Goal: Task Accomplishment & Management: Use online tool/utility

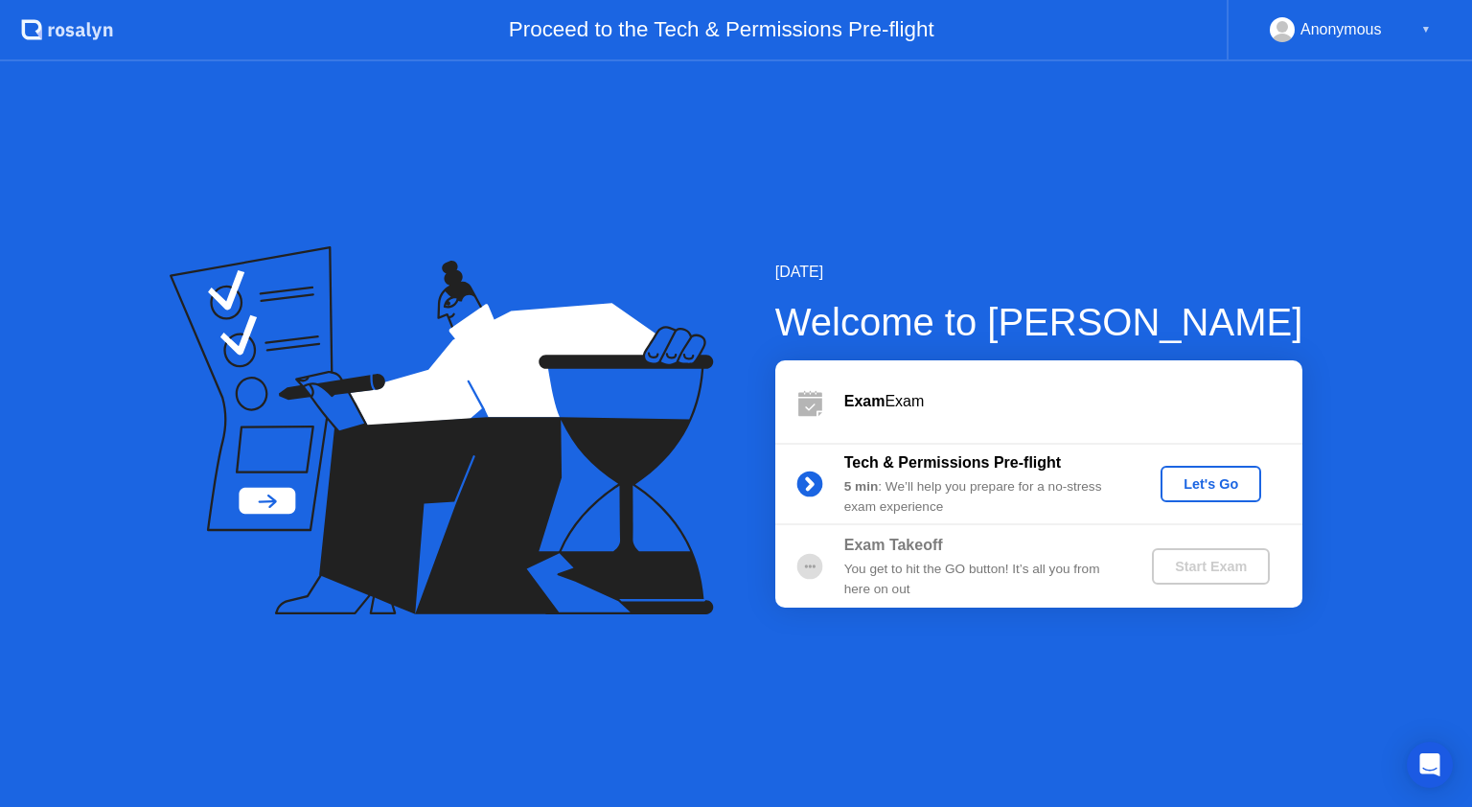
click at [1207, 471] on button "Let's Go" at bounding box center [1210, 484] width 101 height 36
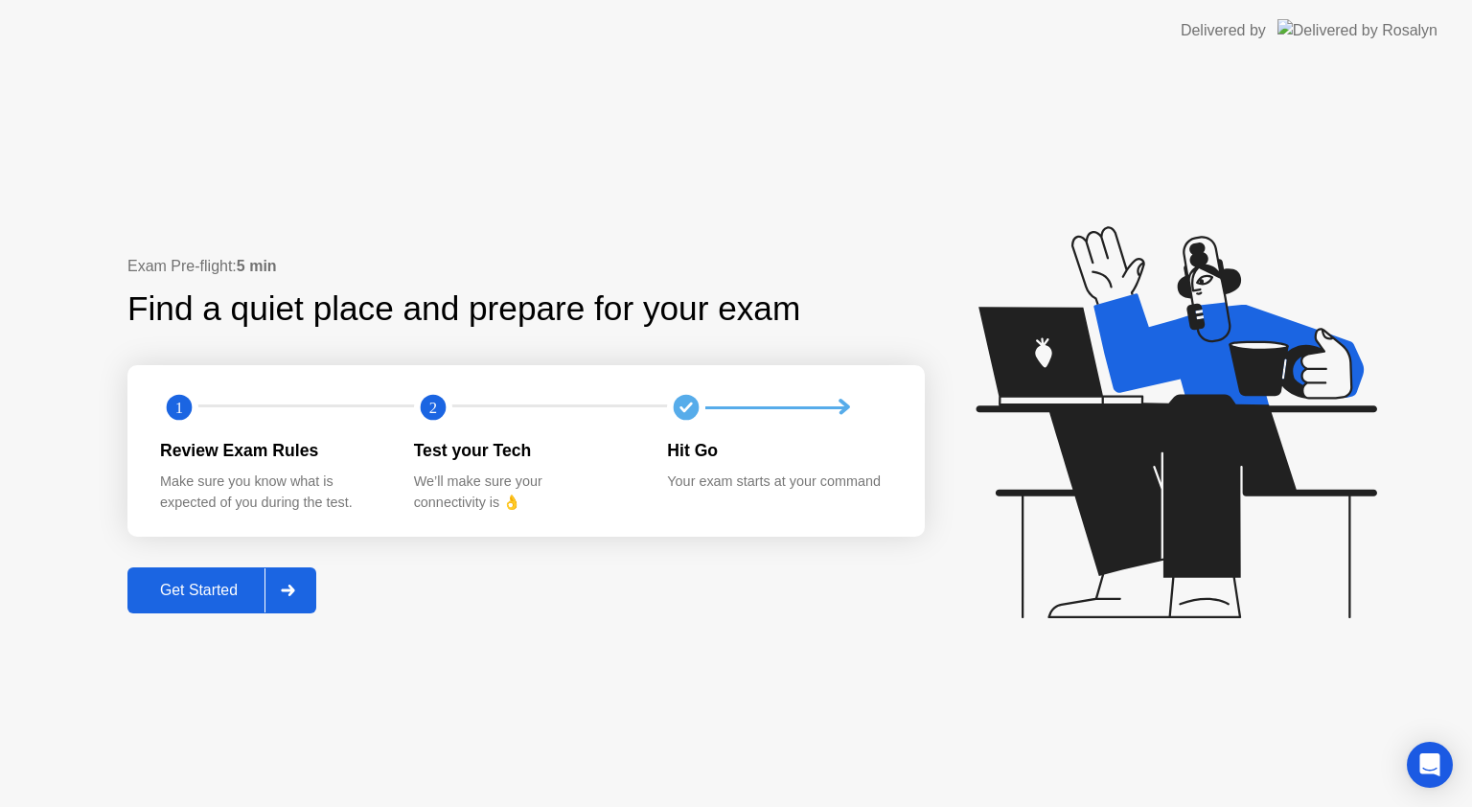
click at [219, 590] on div "Get Started" at bounding box center [198, 590] width 131 height 17
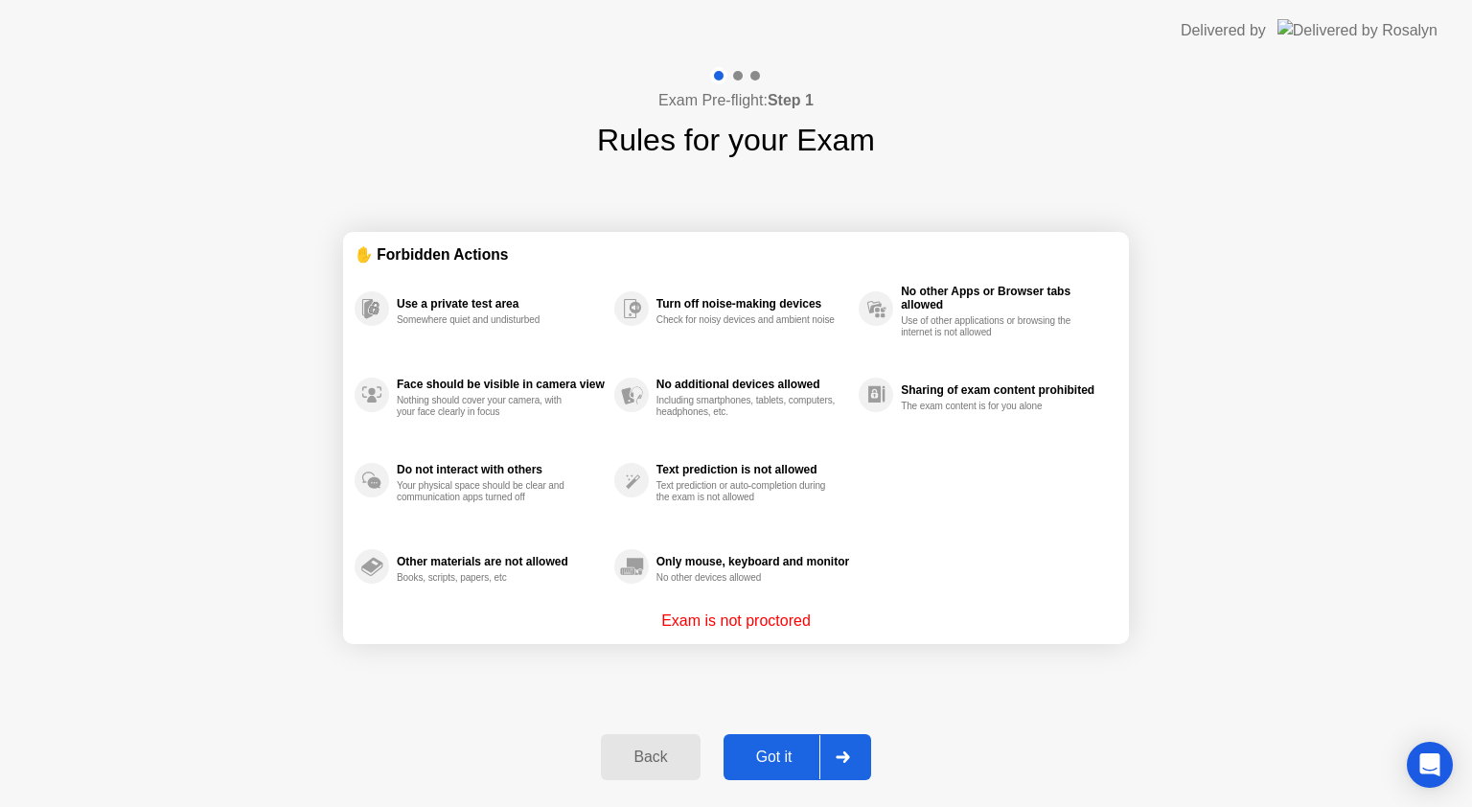
click at [775, 748] on div "Got it" at bounding box center [774, 756] width 90 height 17
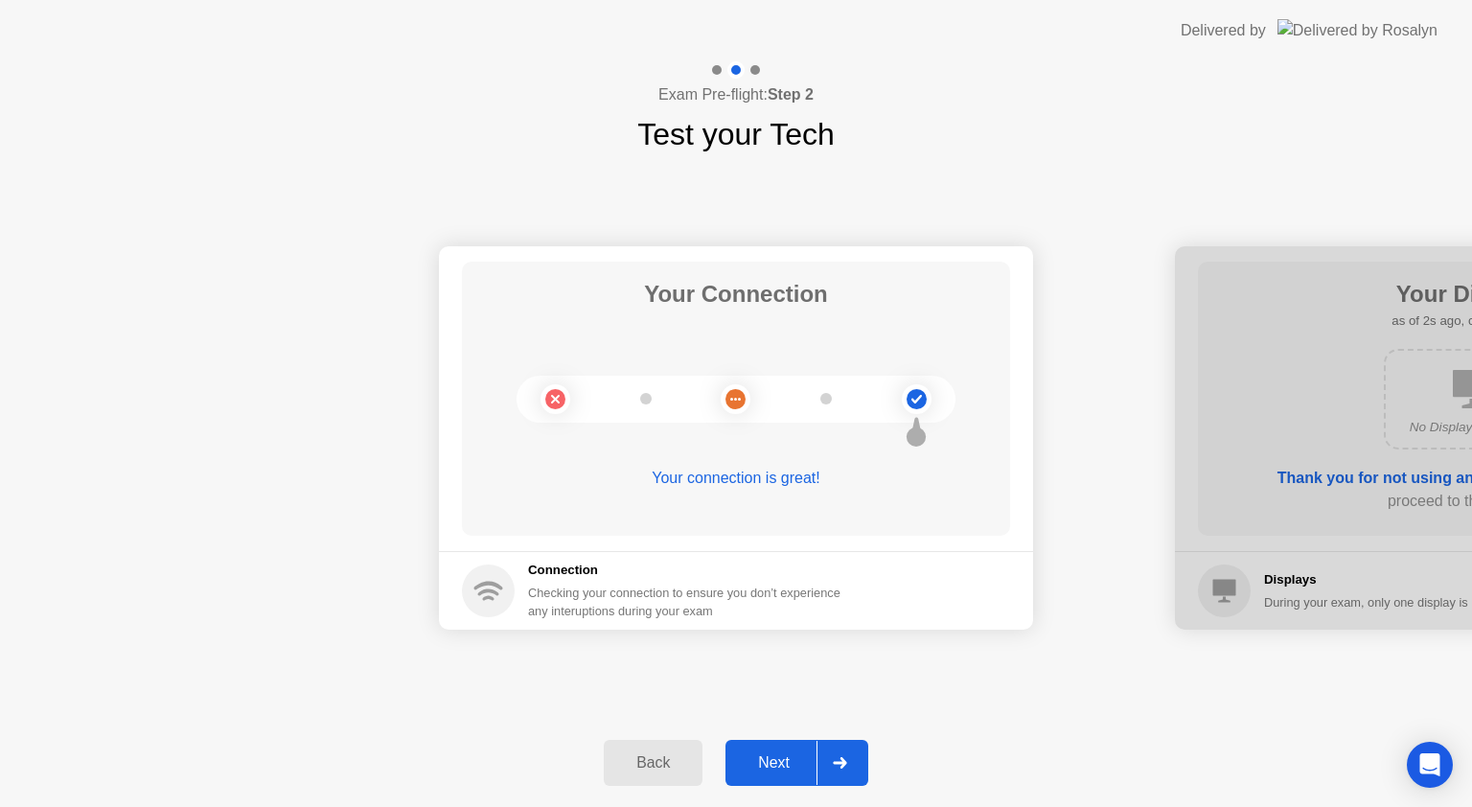
click at [775, 770] on div "Next" at bounding box center [773, 762] width 85 height 17
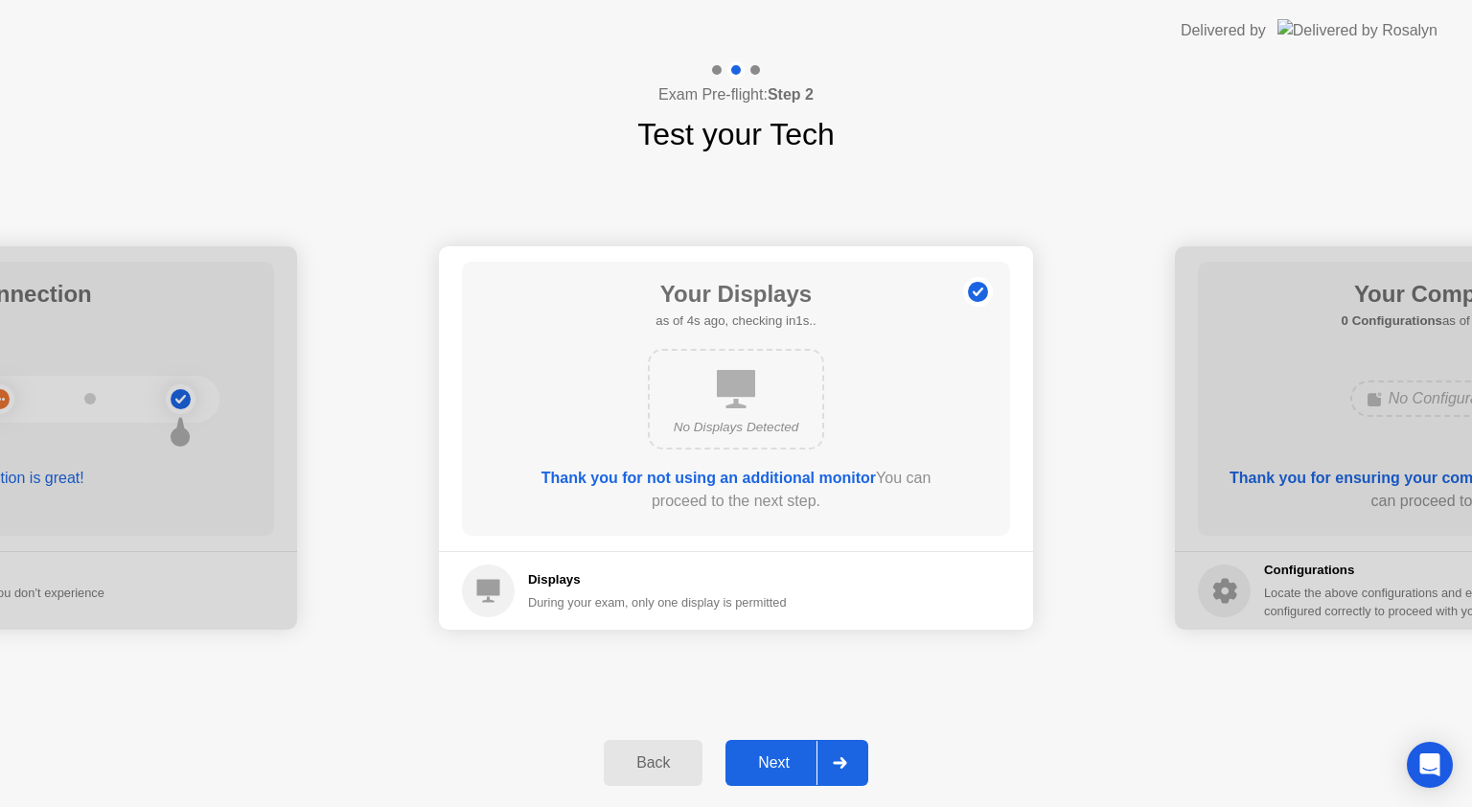
click at [775, 770] on div "Next" at bounding box center [773, 762] width 85 height 17
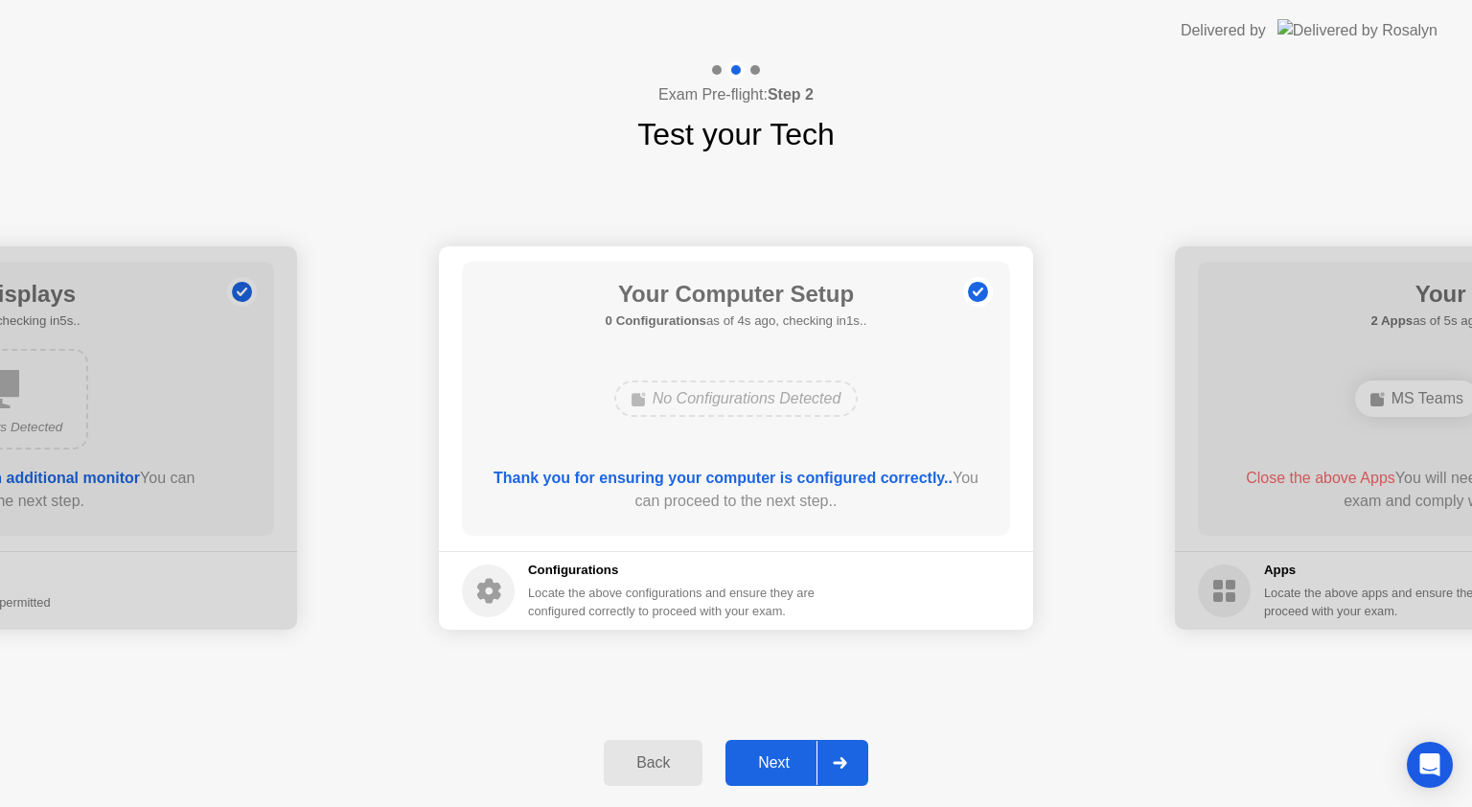
click at [774, 765] on div "Next" at bounding box center [773, 762] width 85 height 17
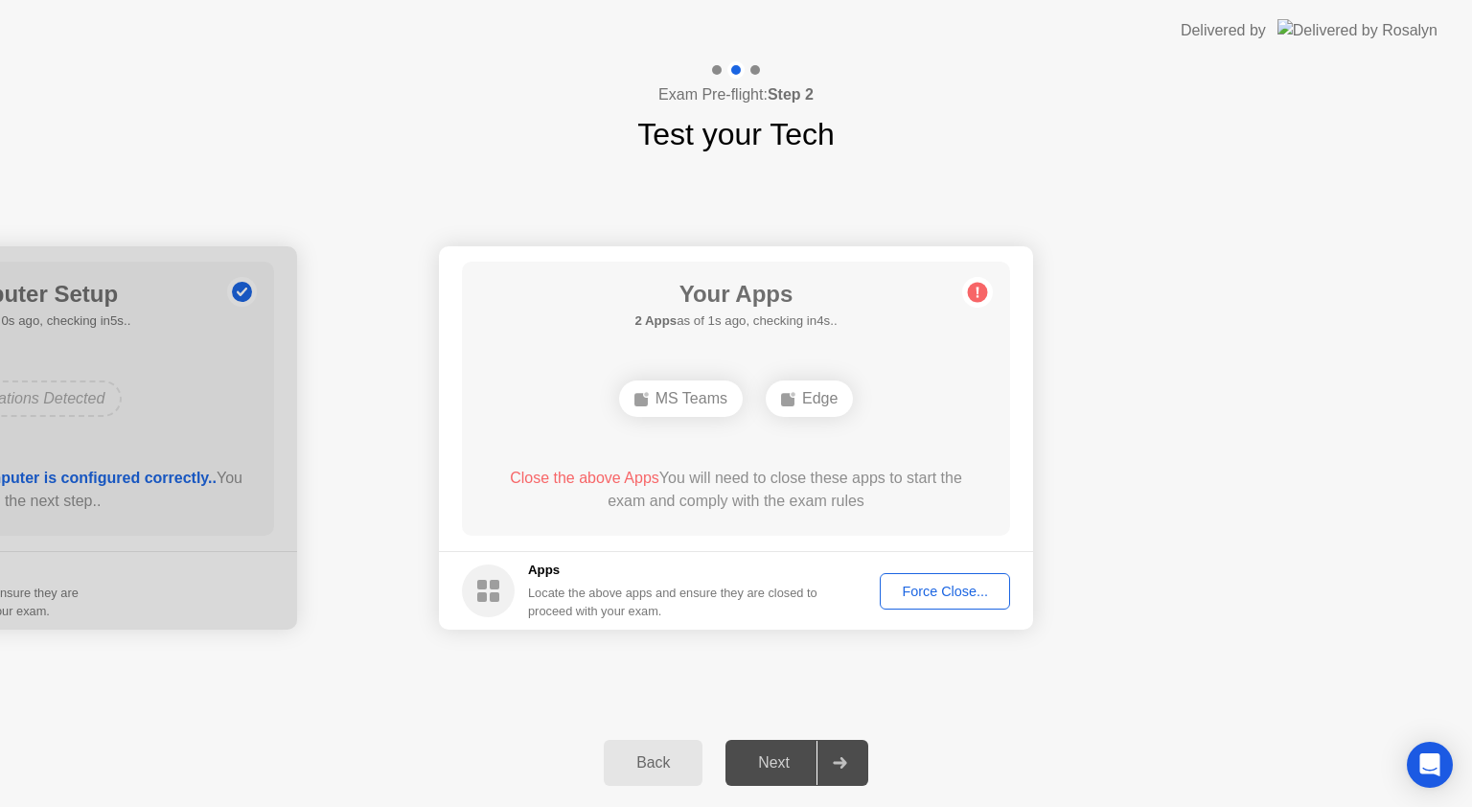
click at [978, 595] on div "Force Close..." at bounding box center [944, 591] width 117 height 15
click at [969, 599] on div "Force Close..." at bounding box center [944, 591] width 117 height 15
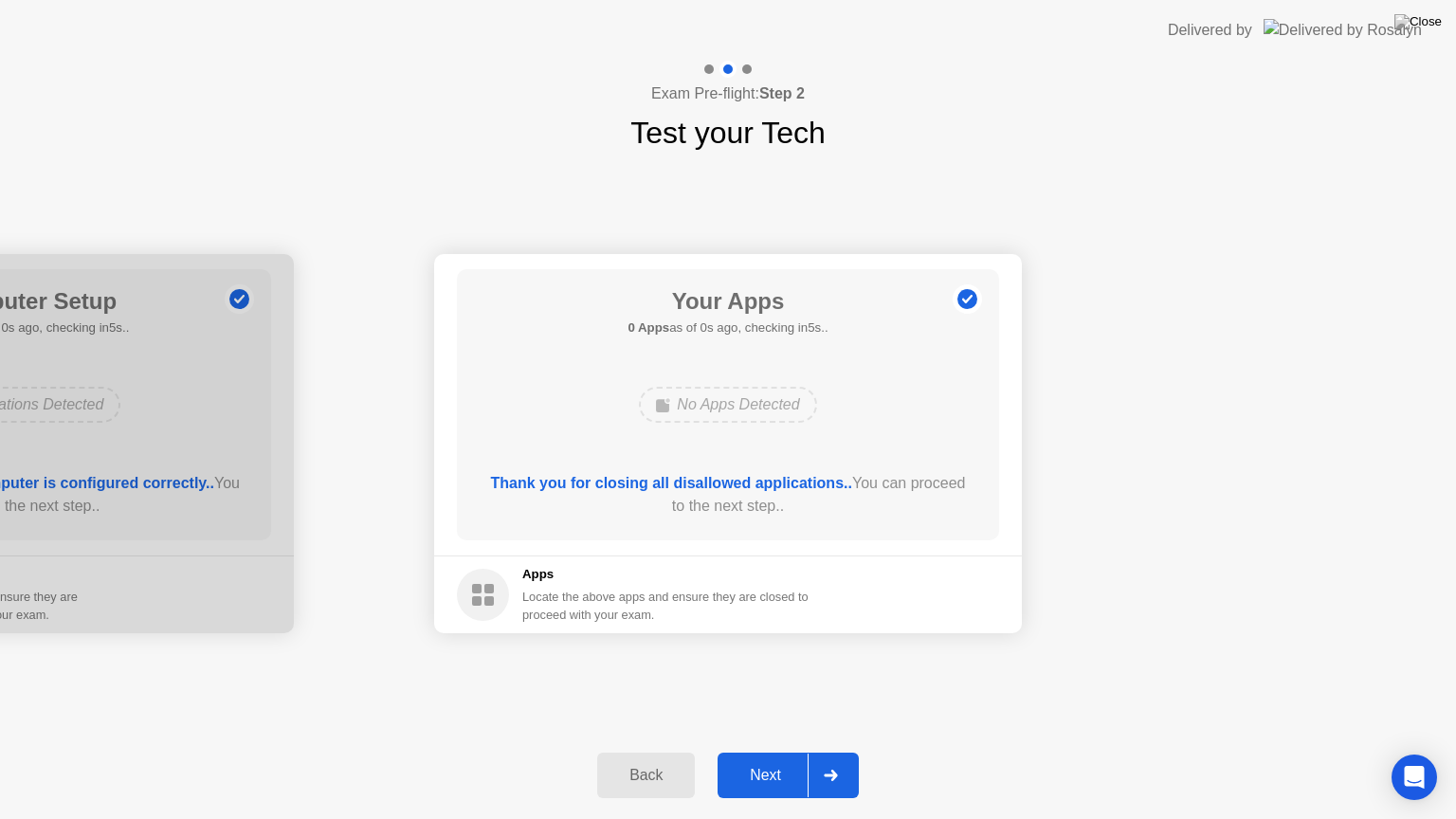
click at [766, 791] on button "Next" at bounding box center [787, 775] width 141 height 46
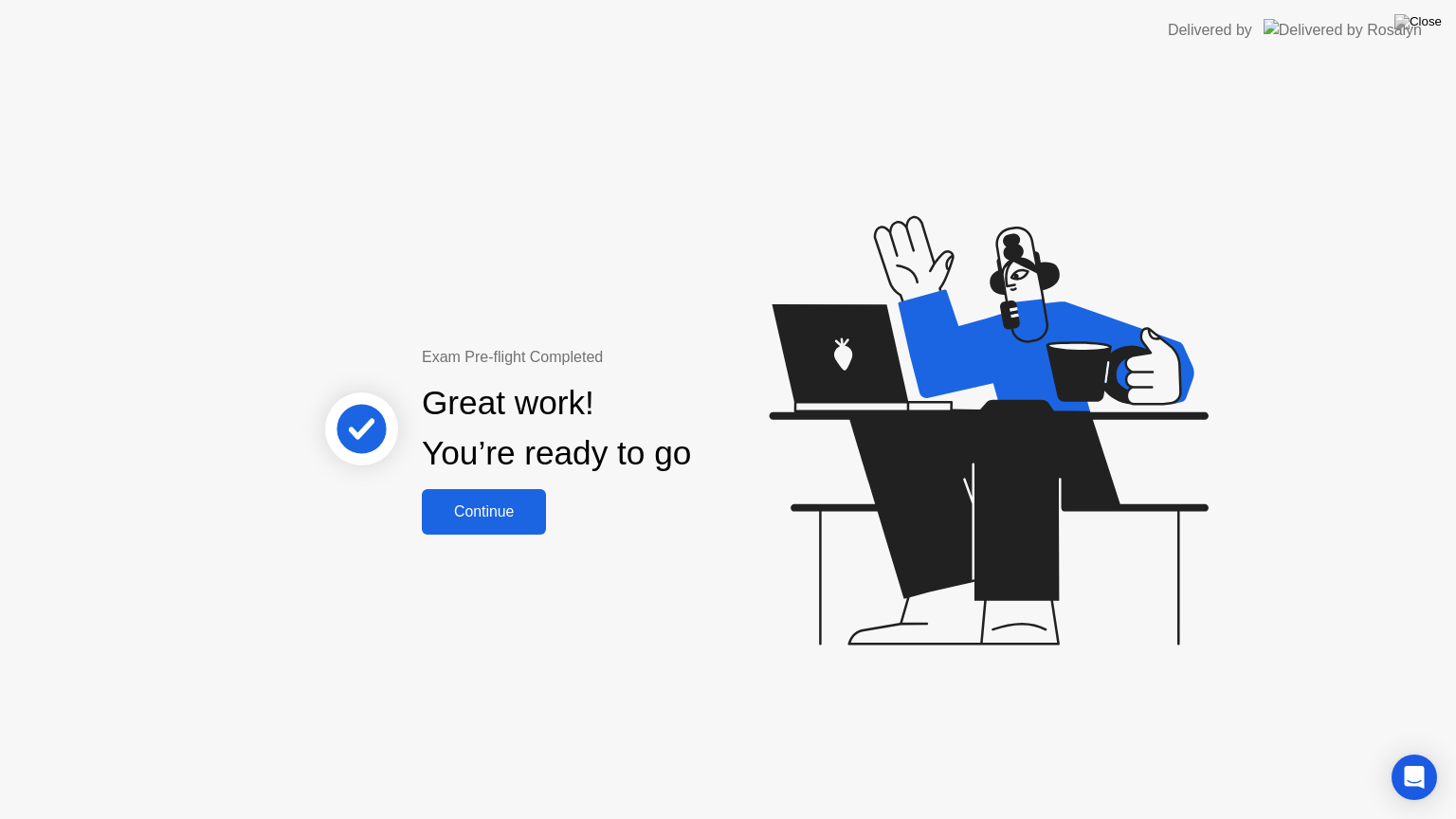
click at [465, 527] on button "Continue" at bounding box center [484, 511] width 125 height 46
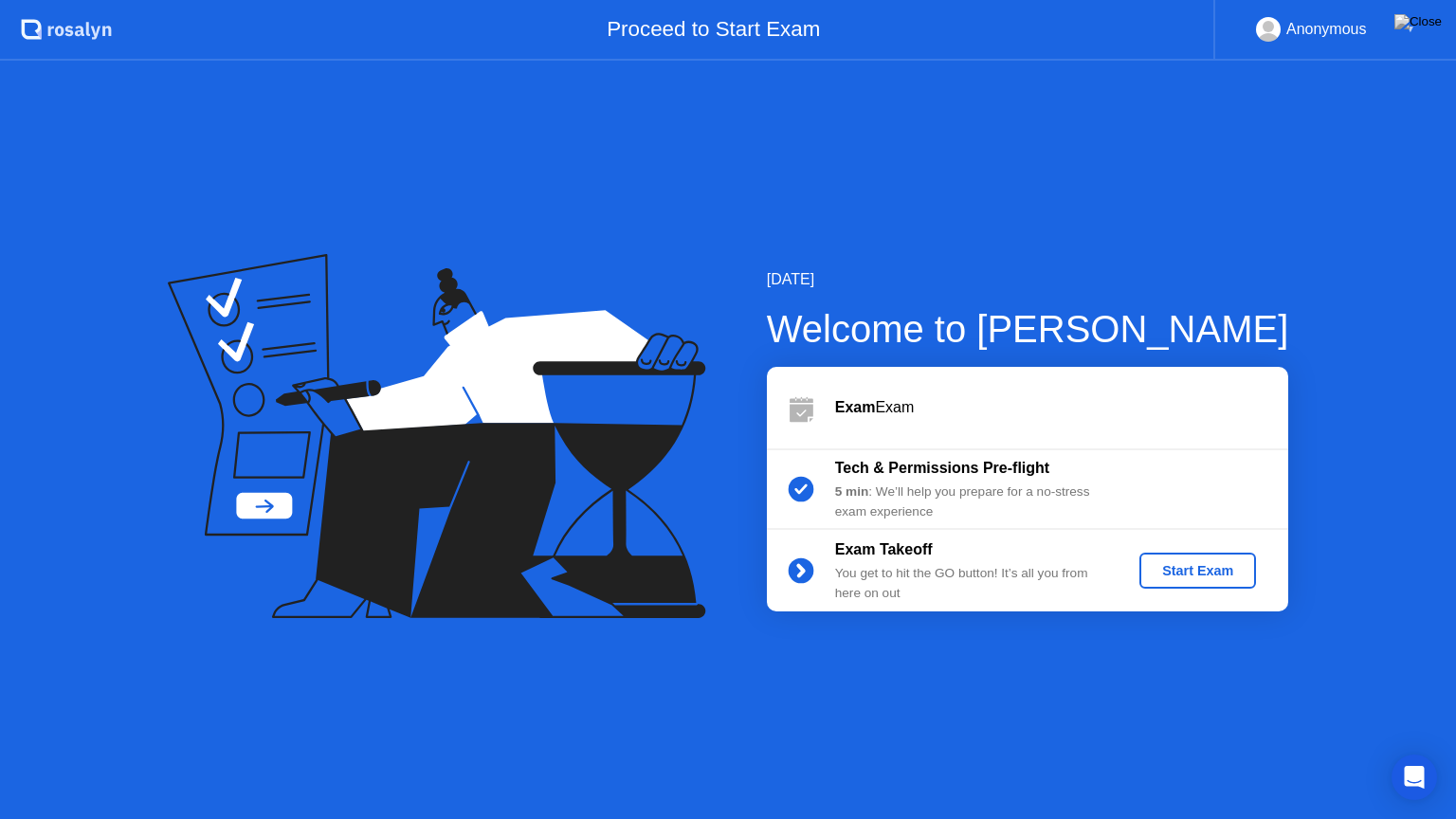
click at [1181, 565] on div "Start Exam" at bounding box center [1197, 570] width 102 height 15
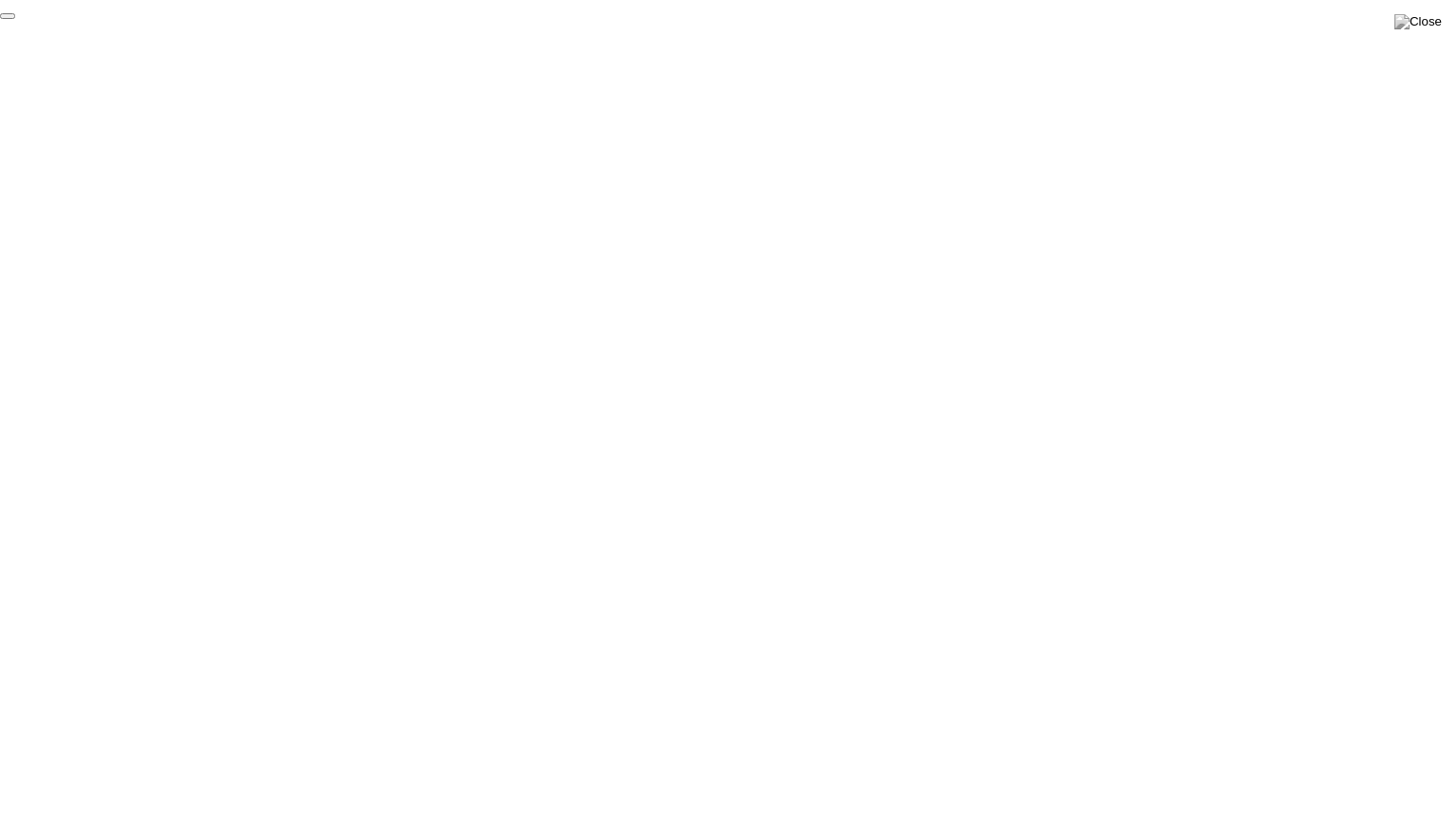
click at [15, 19] on button "End Proctoring Session" at bounding box center [7, 16] width 15 height 6
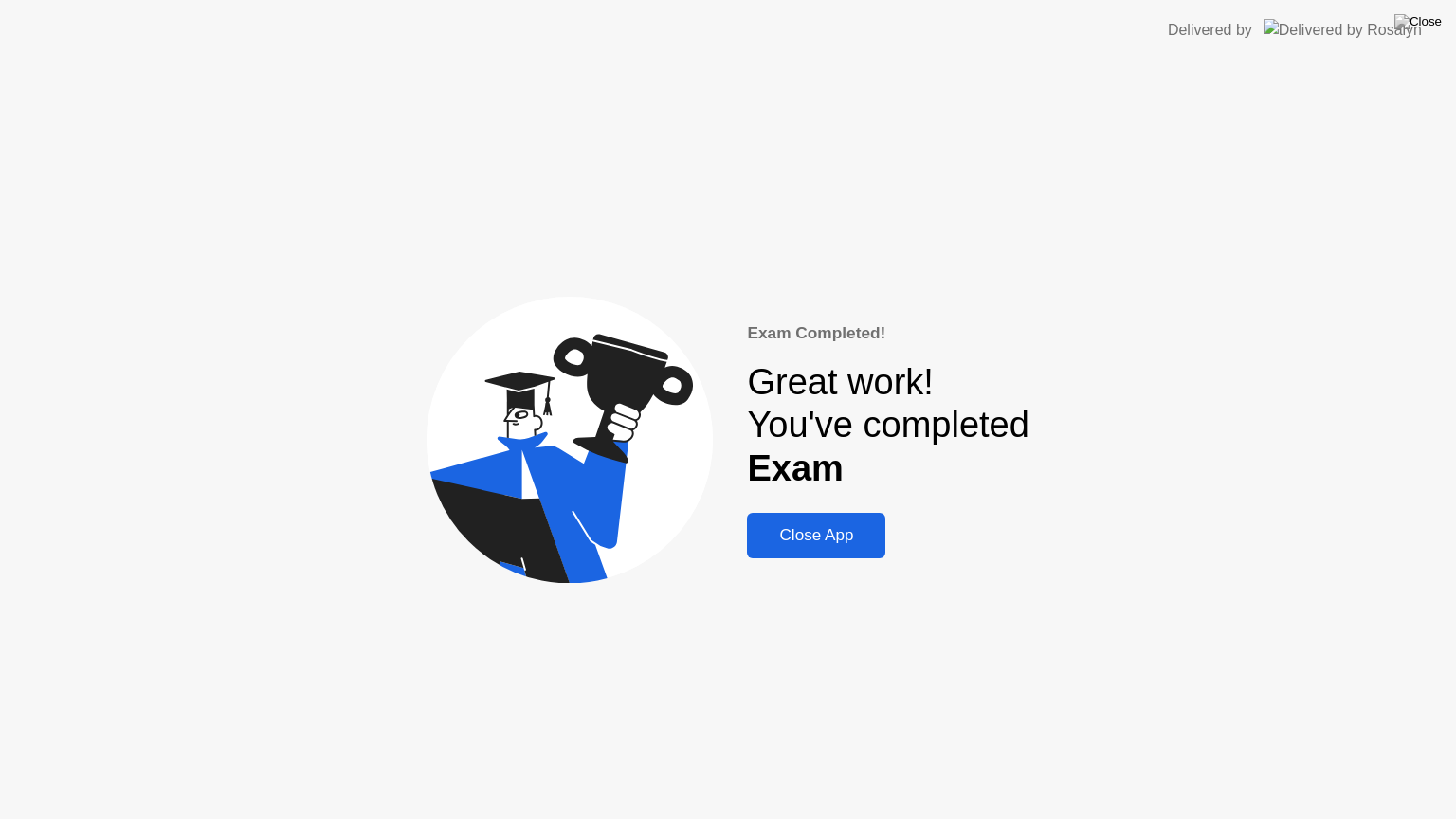
click at [866, 543] on div "Close App" at bounding box center [816, 535] width 127 height 19
